Goal: Navigation & Orientation: Find specific page/section

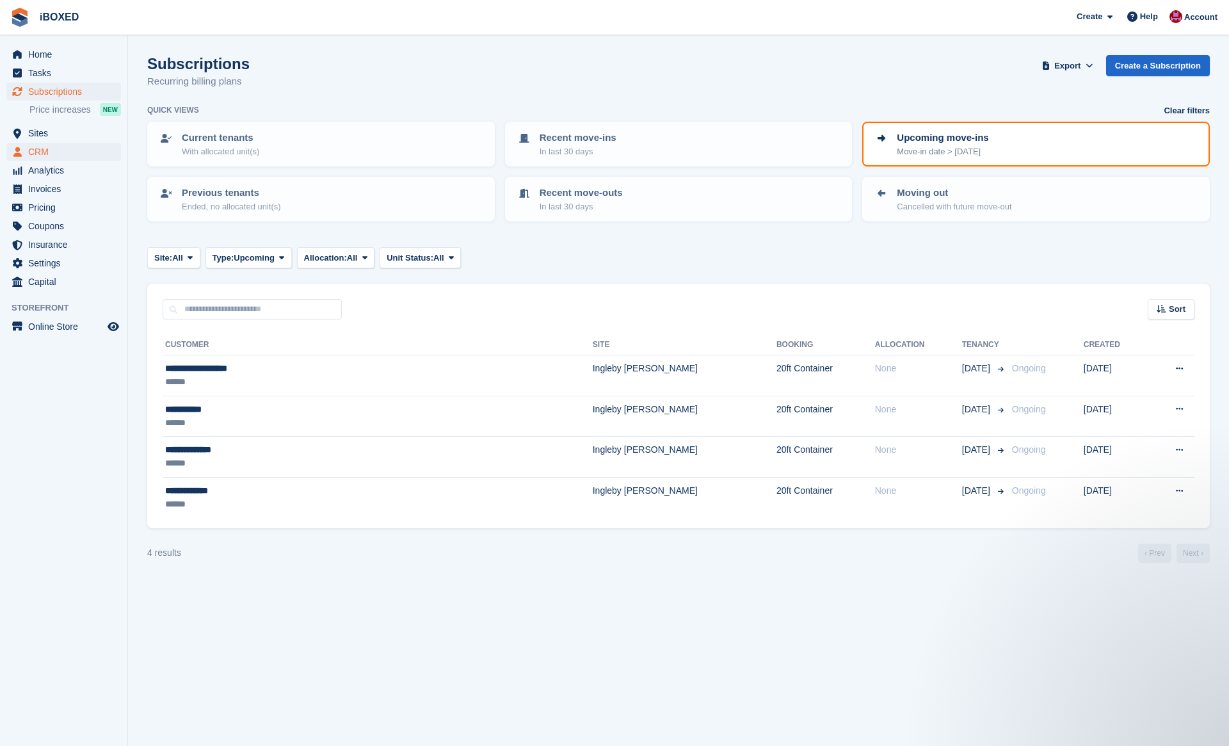
click at [76, 143] on span "CRM" at bounding box center [66, 152] width 77 height 18
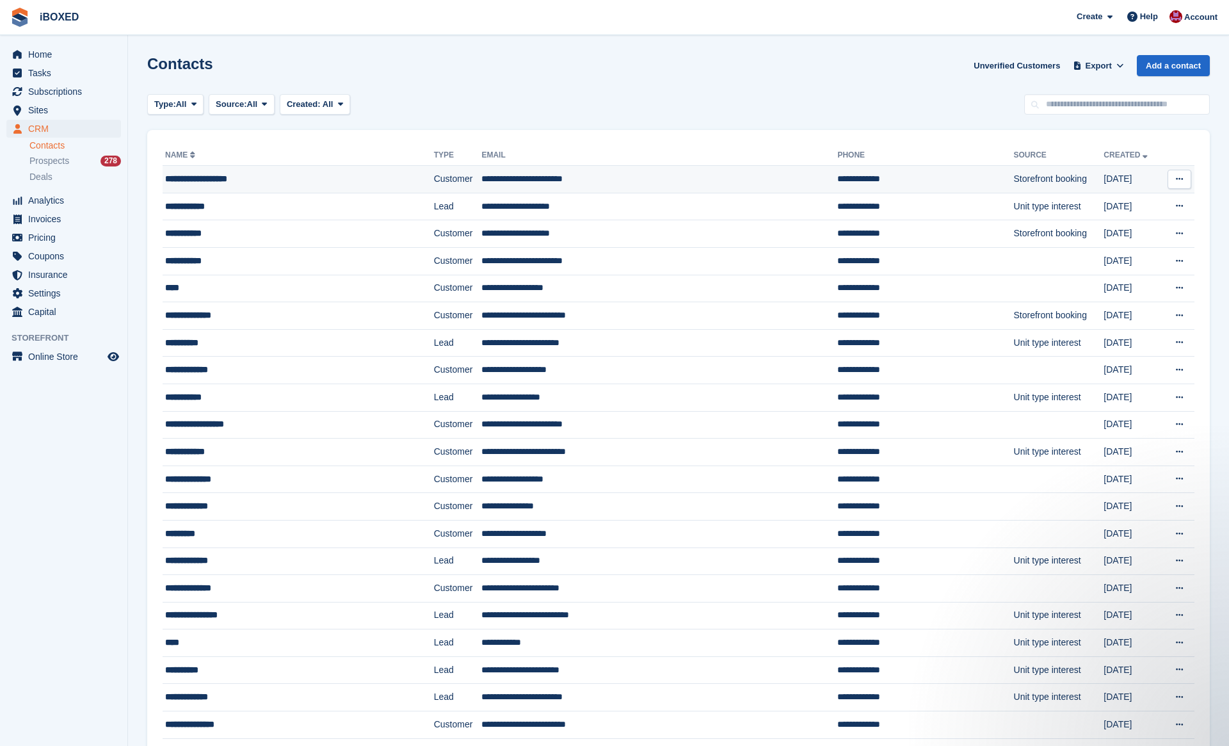
click at [216, 182] on div "**********" at bounding box center [274, 178] width 218 height 13
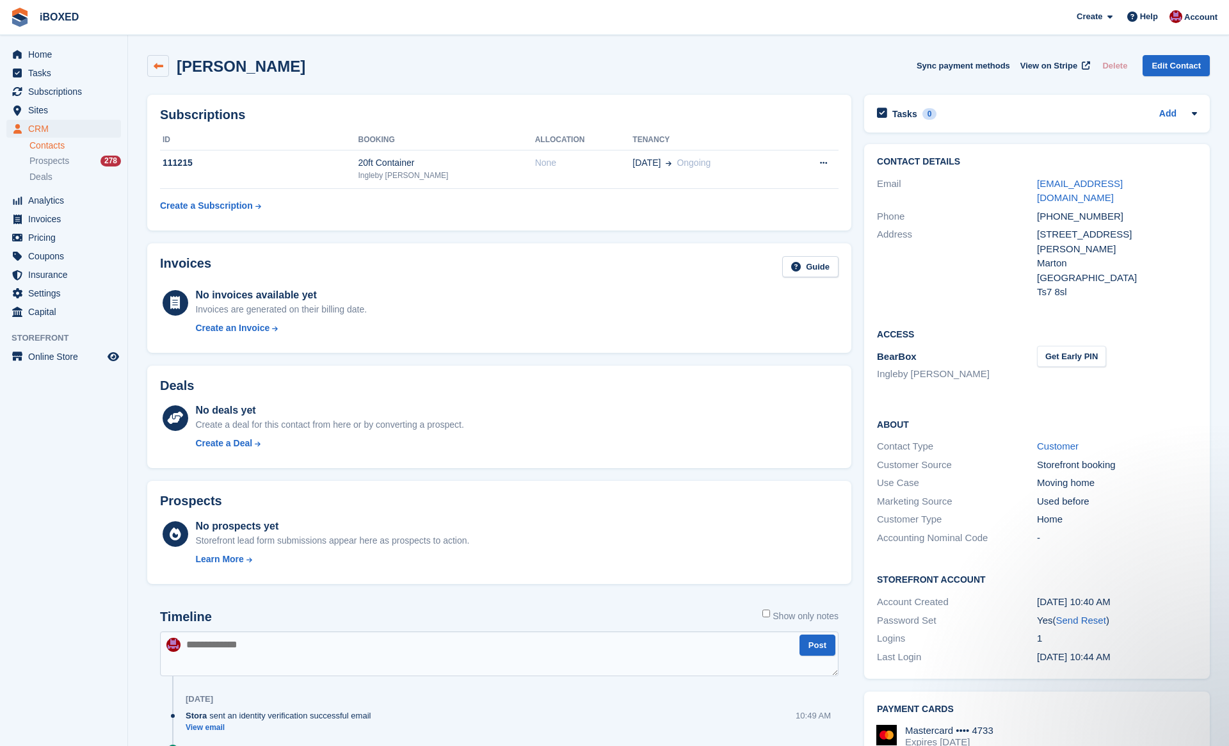
click at [160, 66] on icon at bounding box center [159, 66] width 10 height 10
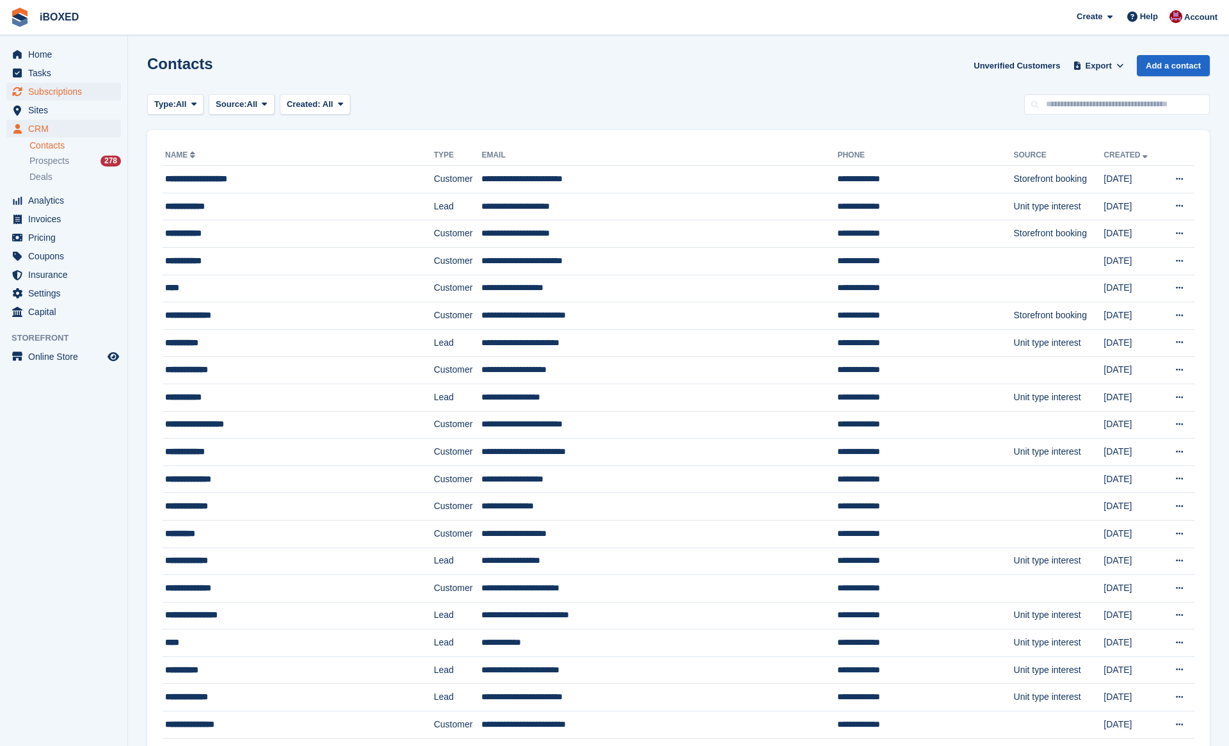
click at [80, 91] on span "Subscriptions" at bounding box center [66, 92] width 77 height 18
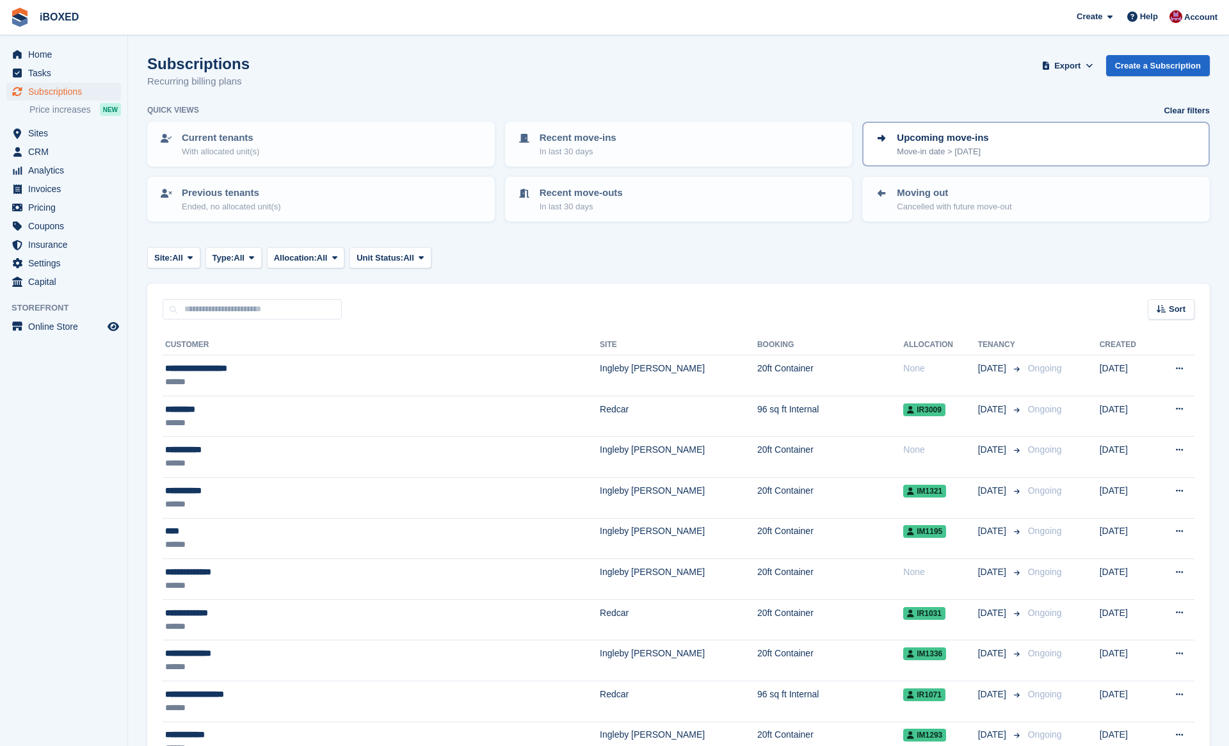
click at [989, 142] on p "Upcoming move-ins" at bounding box center [943, 138] width 92 height 15
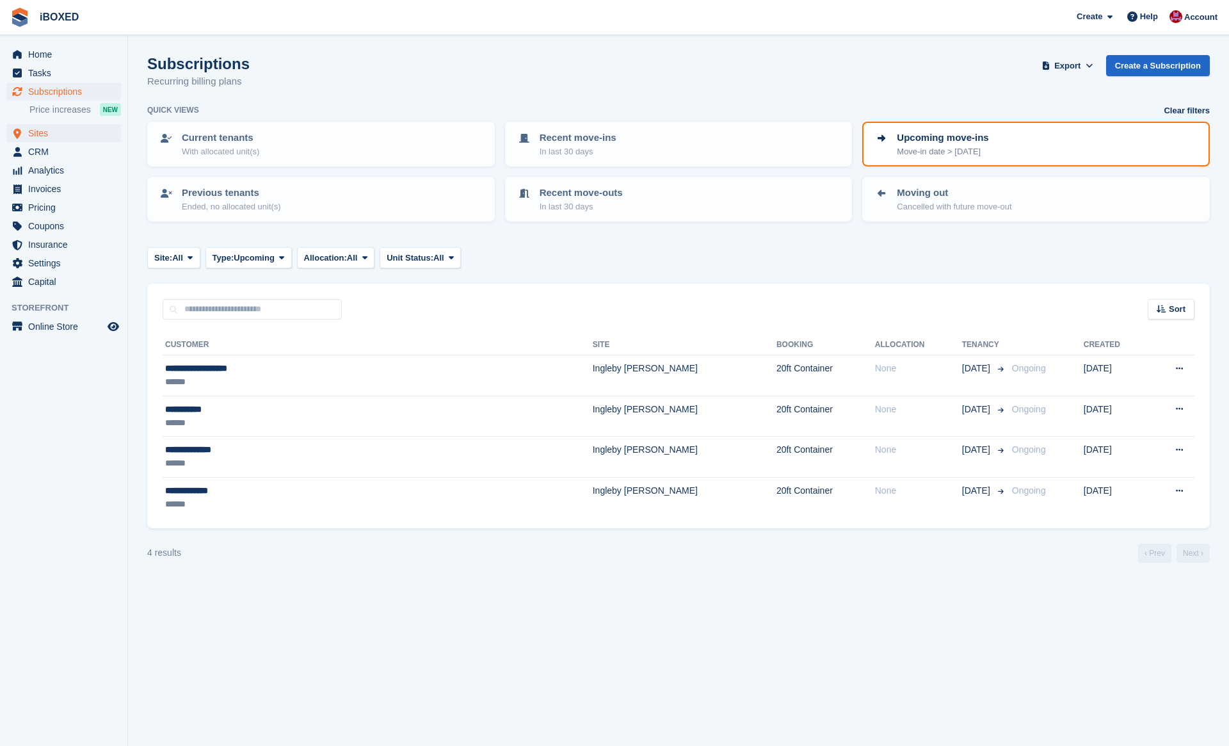
click at [68, 133] on span "Sites" at bounding box center [66, 133] width 77 height 18
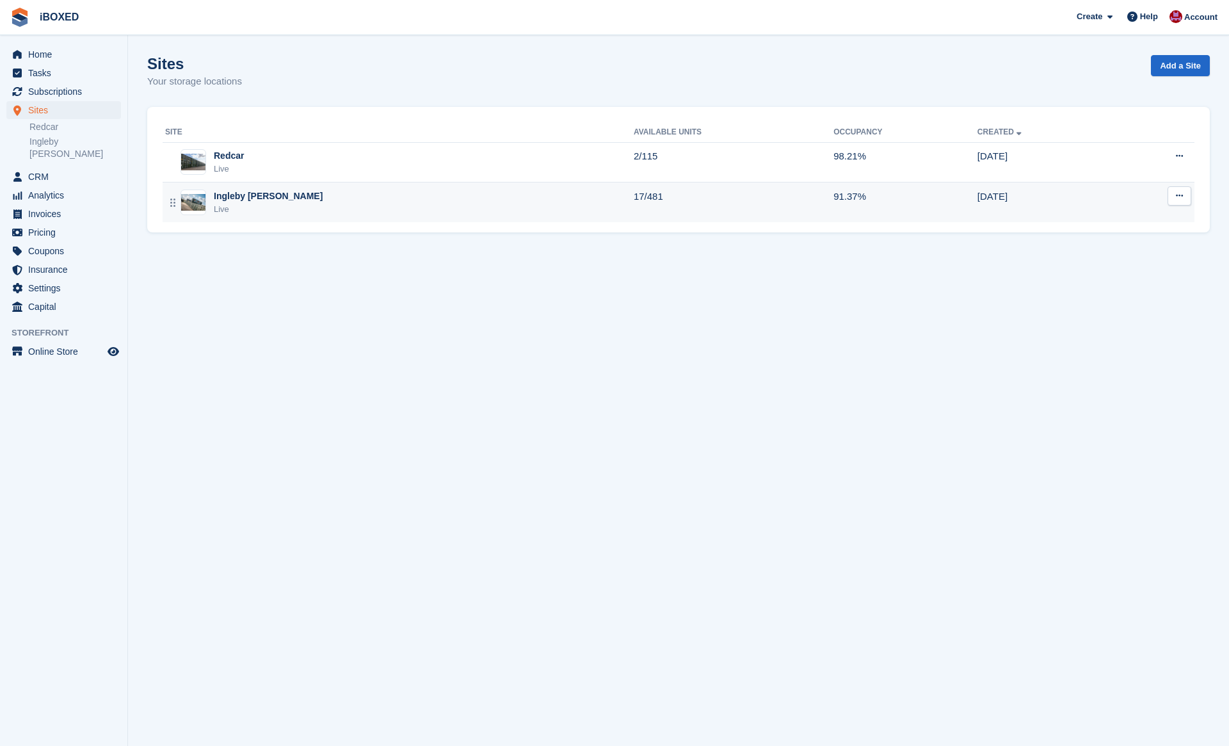
click at [312, 193] on div "Ingleby Barwick Live" at bounding box center [399, 203] width 469 height 26
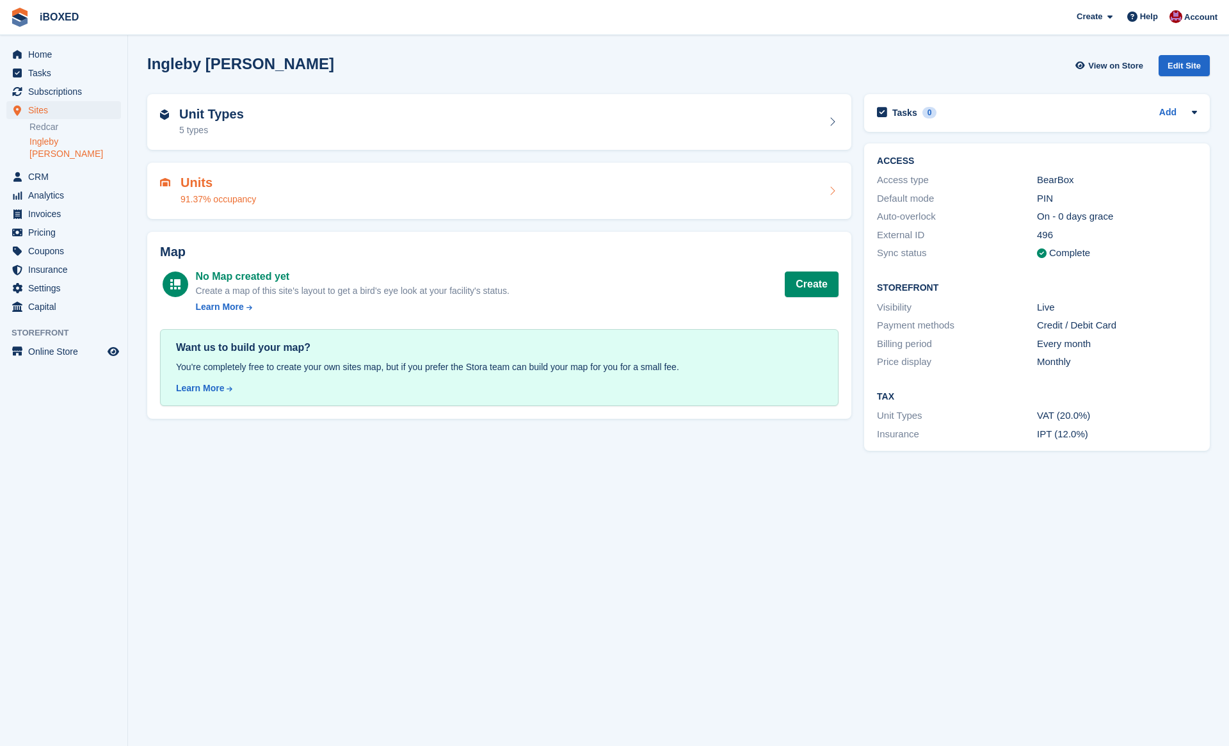
click at [275, 198] on div "Units 91.37% occupancy" at bounding box center [499, 190] width 679 height 31
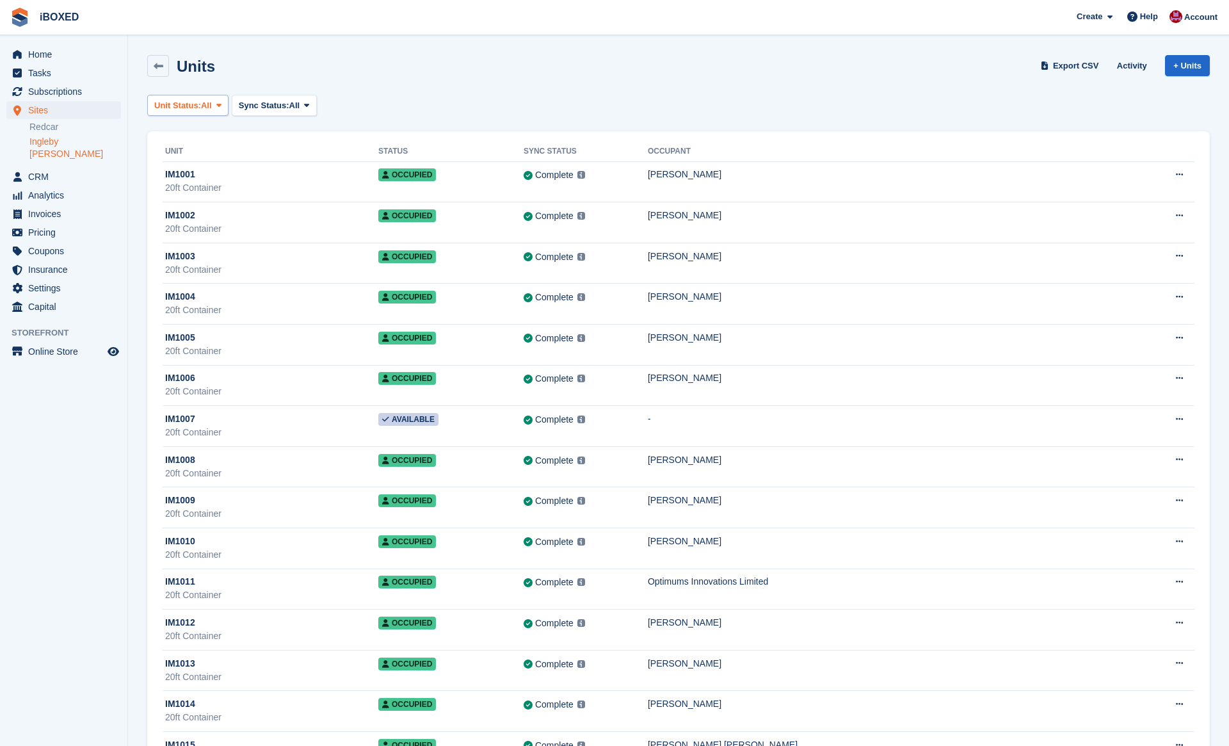
click at [216, 97] on button "Unit Status: All" at bounding box center [187, 105] width 81 height 21
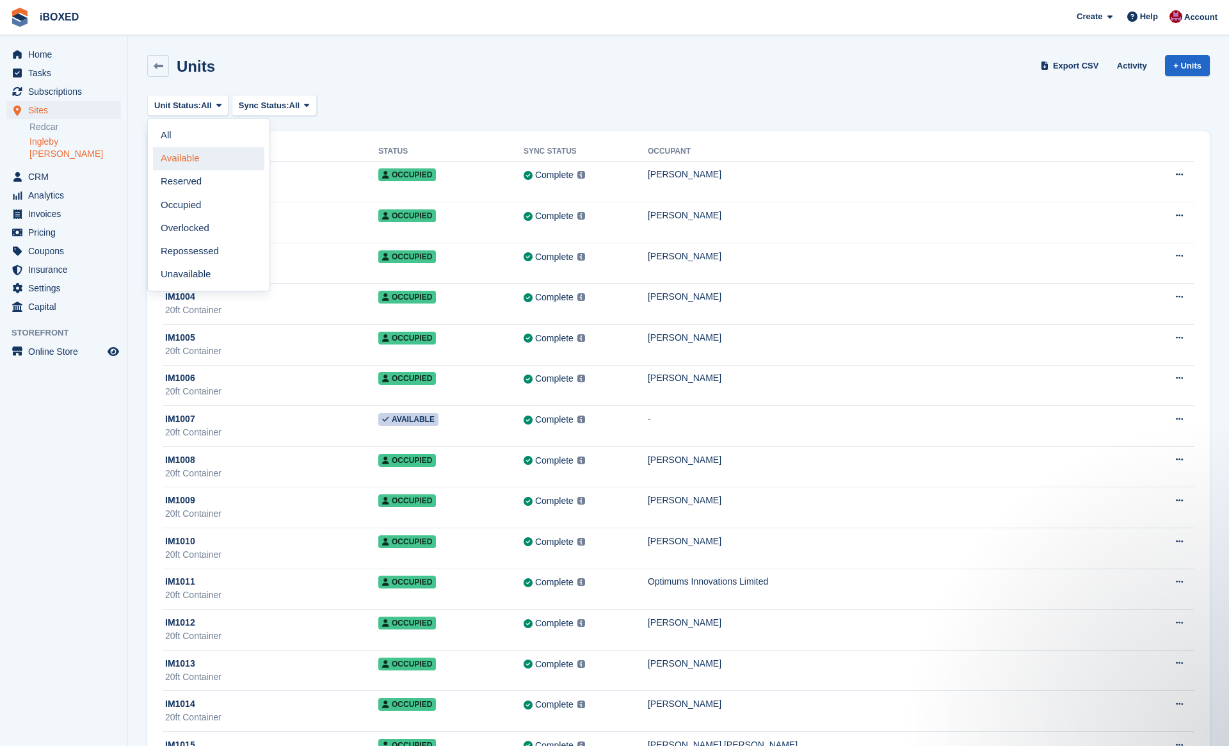
click at [207, 163] on link "Available" at bounding box center [208, 158] width 111 height 23
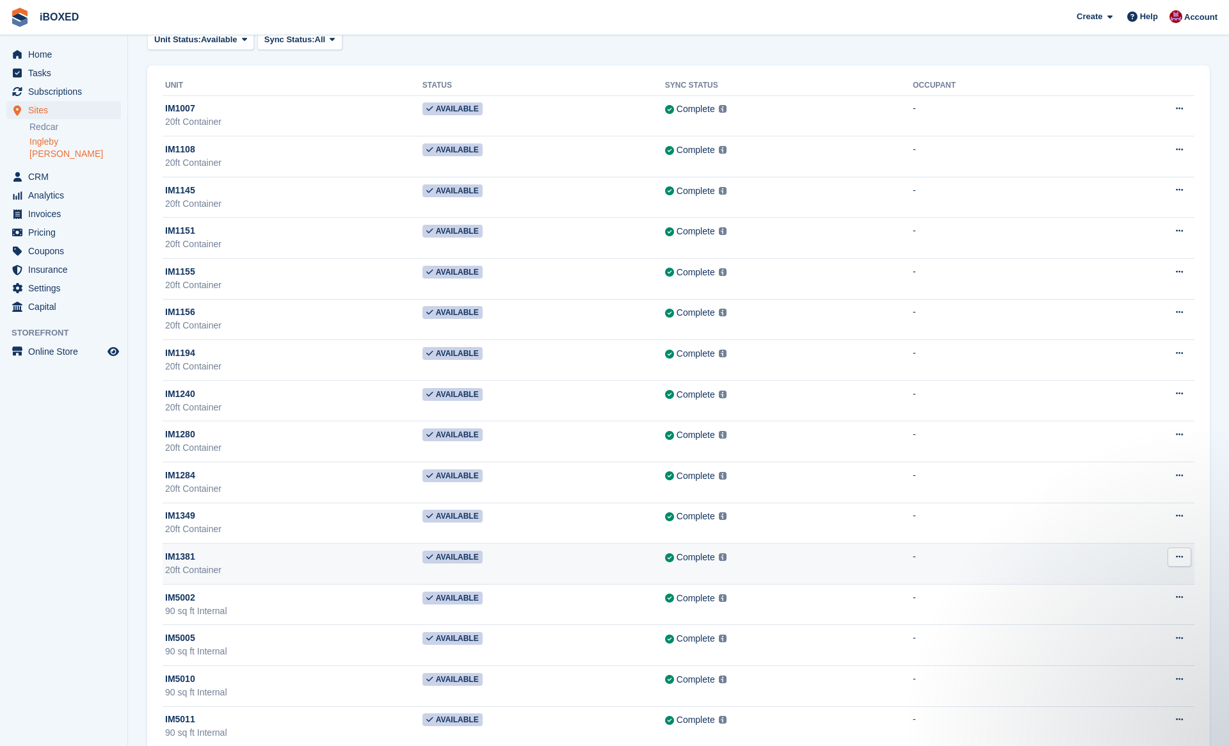
scroll to position [137, 0]
